Goal: Task Accomplishment & Management: Manage account settings

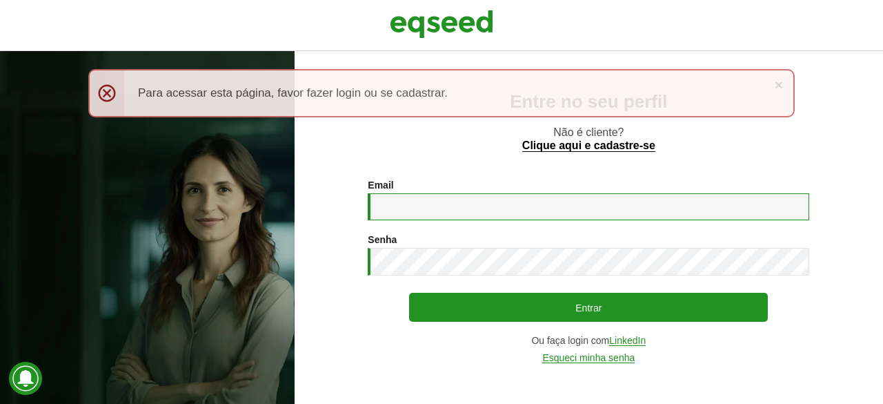
click at [397, 212] on input "Email *" at bounding box center [589, 206] width 442 height 27
type input "**********"
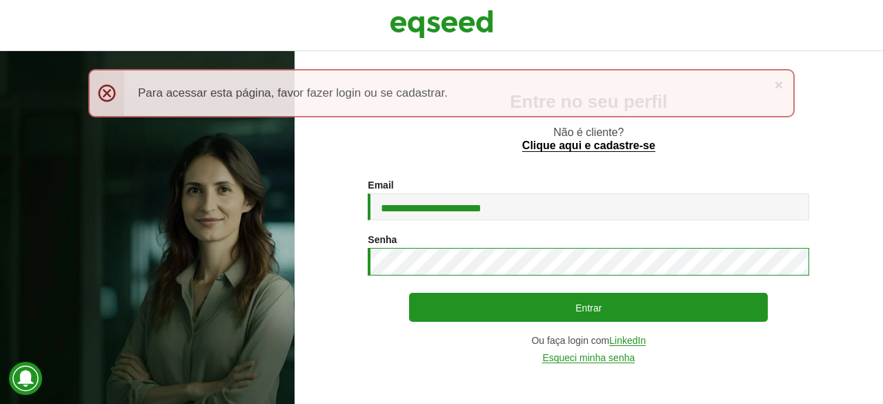
click at [409, 293] on button "Entrar" at bounding box center [588, 307] width 359 height 29
